Goal: Communication & Community: Answer question/provide support

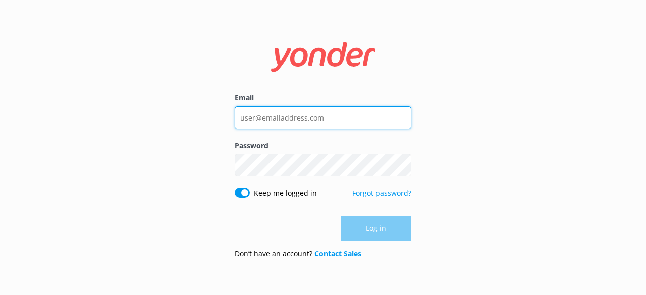
type input "[EMAIL_ADDRESS][DOMAIN_NAME]"
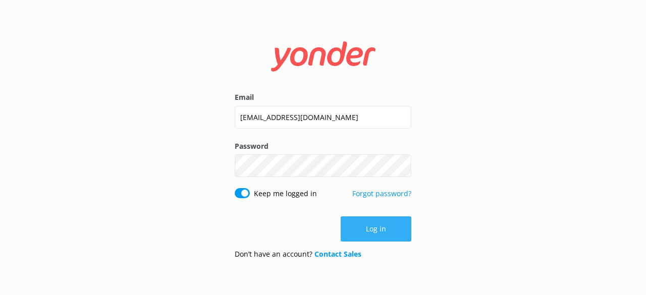
click at [400, 232] on button "Log in" at bounding box center [376, 228] width 71 height 25
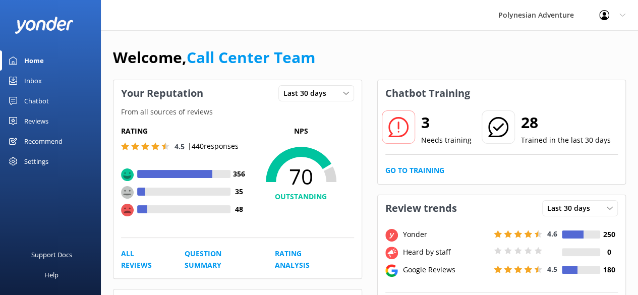
click at [30, 75] on div "Inbox" at bounding box center [33, 81] width 18 height 20
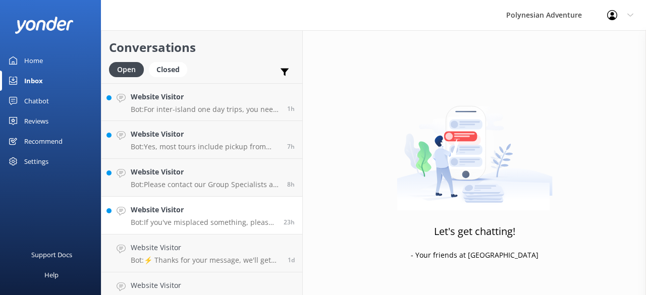
click at [199, 215] on div "Website Visitor Bot: If you've misplaced something, please call us at 1‑800‑622…" at bounding box center [203, 215] width 145 height 22
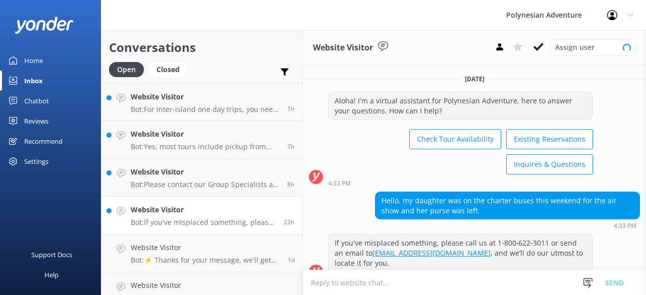
scroll to position [5, 0]
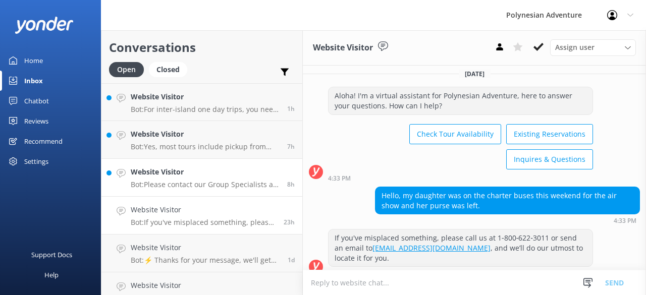
click at [150, 188] on p "Bot: Please contact our Group Specialists at [PHONE_NUMBER] or request a custom…" at bounding box center [205, 184] width 149 height 9
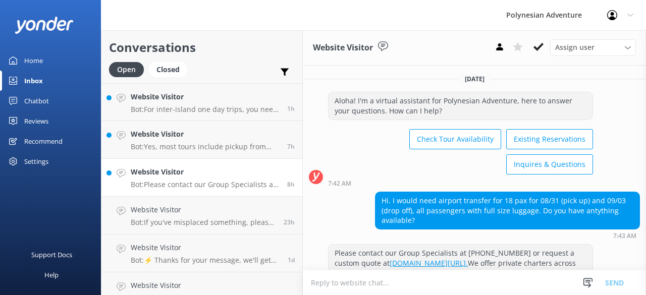
scroll to position [35, 0]
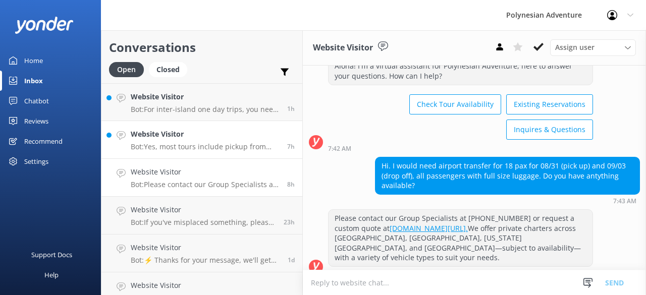
click at [180, 150] on p "Bot: Yes, most tours include pickup from designated airports. If you haven't pr…" at bounding box center [205, 146] width 149 height 9
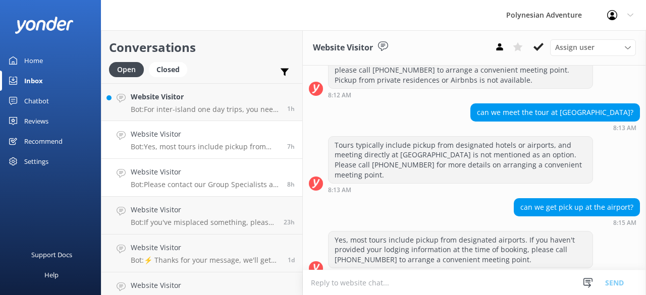
scroll to position [184, 0]
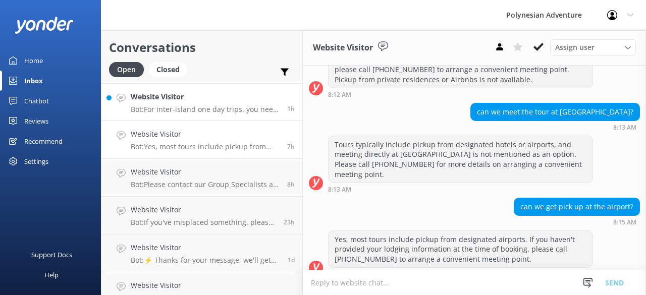
click at [211, 105] on p "Bot: For inter-island one day trips, you need to check in at your island’s main…" at bounding box center [205, 109] width 149 height 9
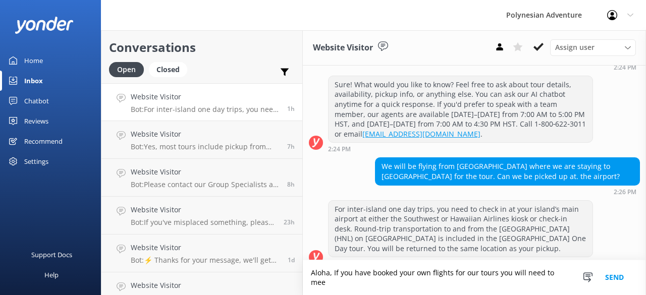
scroll to position [159, 0]
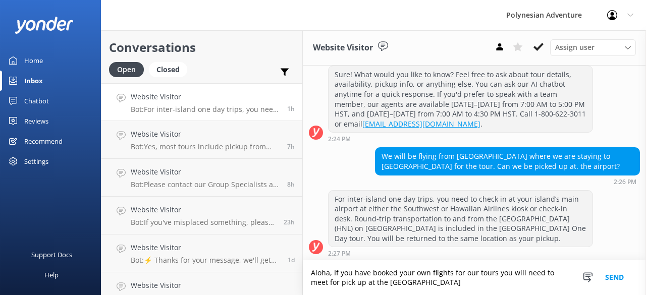
click at [433, 282] on textarea "Aloha, If you have booked your own flights for our tours you will need to meet …" at bounding box center [474, 277] width 343 height 35
click at [331, 276] on textarea "Aloha, If you have booked your own flights for our tours you will need to meet …" at bounding box center [474, 277] width 343 height 35
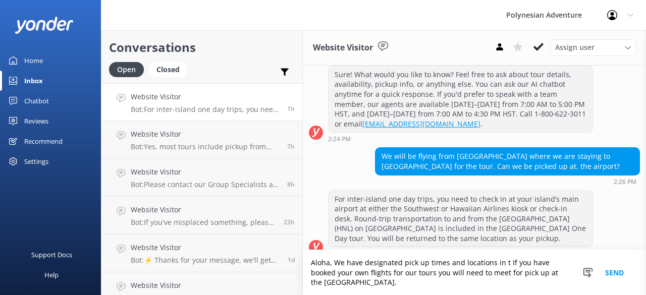
scroll to position [169, 0]
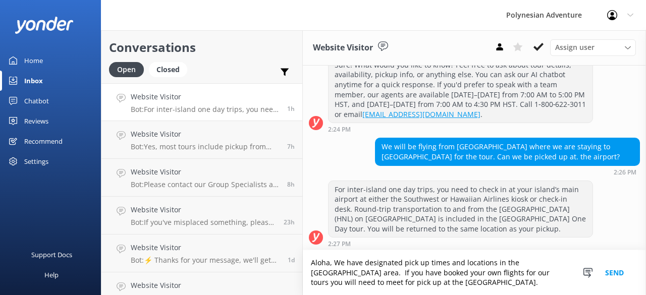
drag, startPoint x: 355, startPoint y: 282, endPoint x: 521, endPoint y: 271, distance: 166.4
click at [521, 271] on textarea "Aloha, We have designated pick up times and locations in the [GEOGRAPHIC_DATA] …" at bounding box center [474, 272] width 343 height 45
click at [451, 275] on textarea "Aloha, We have designated pick up times and locations in the [GEOGRAPHIC_DATA] …" at bounding box center [474, 272] width 343 height 45
click at [427, 277] on textarea "Aloha, We have designated pick up times and locations in the [GEOGRAPHIC_DATA] …" at bounding box center [474, 272] width 343 height 45
click at [439, 274] on textarea "Aloha, We have designated pick up times and locations in the [GEOGRAPHIC_DATA] …" at bounding box center [474, 272] width 343 height 45
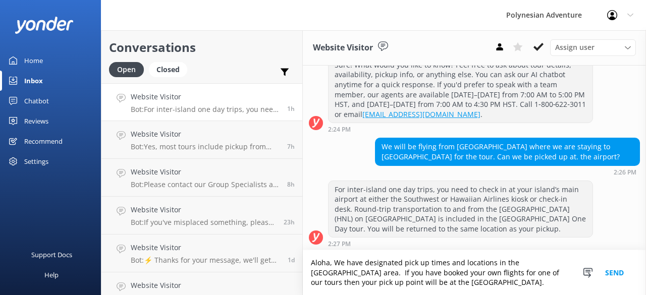
click at [438, 282] on textarea "Aloha, We have designated pick up times and locations in the [GEOGRAPHIC_DATA] …" at bounding box center [474, 272] width 343 height 45
type textarea "Aloha, We have designated pick up times and locations in the [GEOGRAPHIC_DATA] …"
click at [617, 274] on button "Send" at bounding box center [614, 272] width 38 height 45
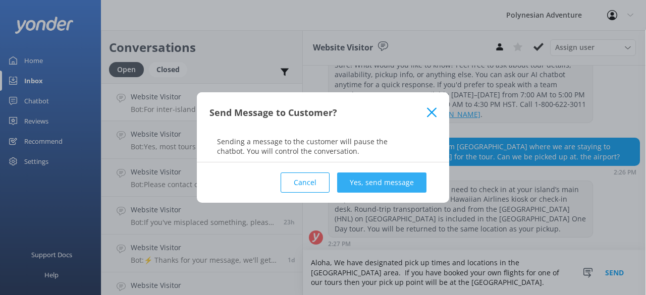
click at [389, 182] on button "Yes, send message" at bounding box center [381, 183] width 89 height 20
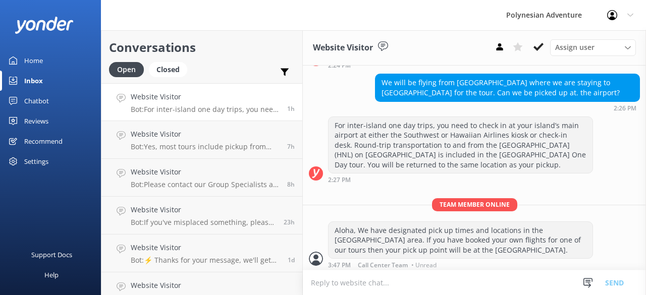
scroll to position [234, 0]
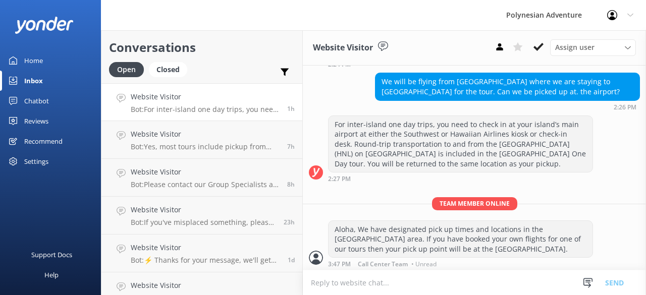
click at [41, 77] on div "Inbox" at bounding box center [33, 81] width 19 height 20
